Goal: Navigation & Orientation: Find specific page/section

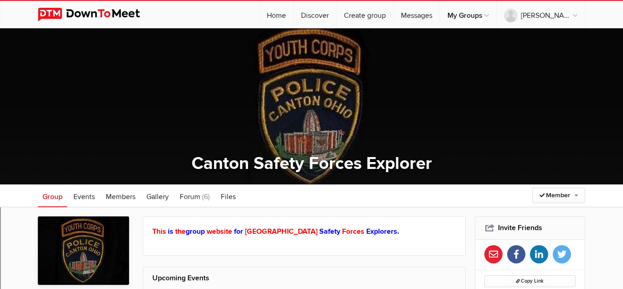
click at [88, 15] on img at bounding box center [96, 15] width 116 height 14
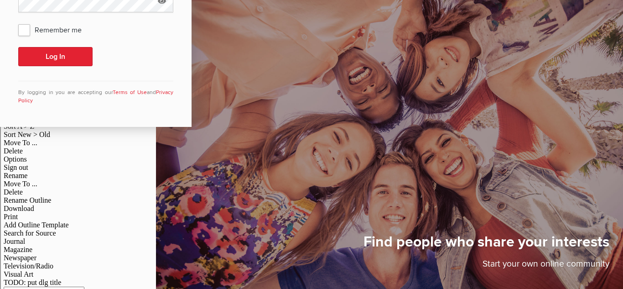
scroll to position [26, 0]
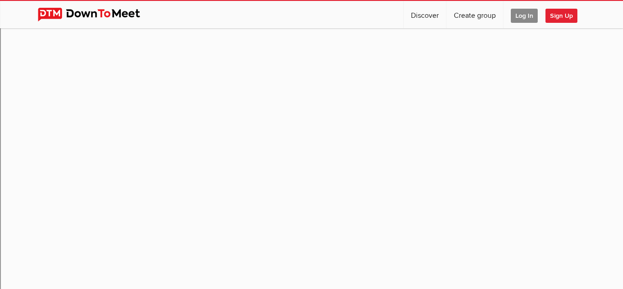
click at [523, 16] on span "Log In" at bounding box center [524, 16] width 27 height 14
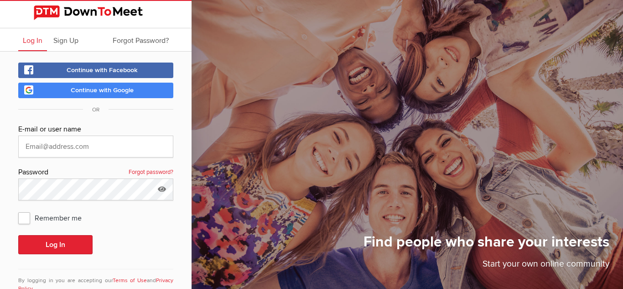
click at [136, 89] on link "Continue with Google" at bounding box center [95, 91] width 155 height 16
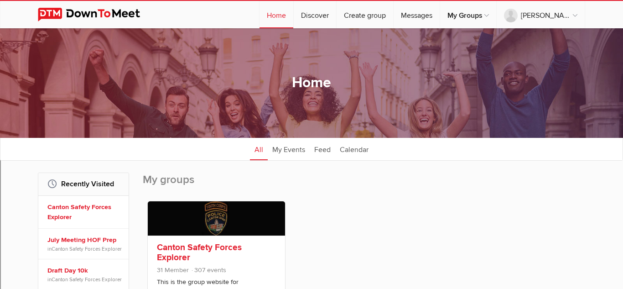
click at [228, 226] on link at bounding box center [216, 218] width 137 height 34
